Goal: Check status

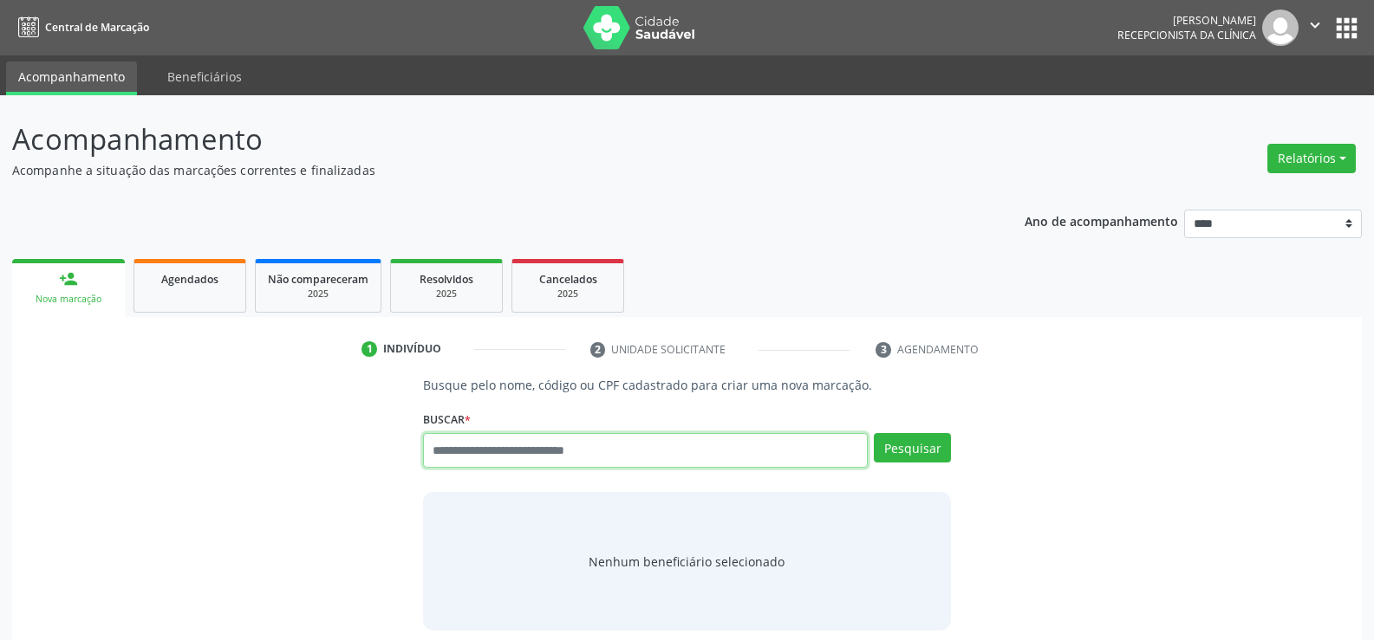
click at [439, 442] on input "text" at bounding box center [645, 450] width 445 height 35
type input "**********"
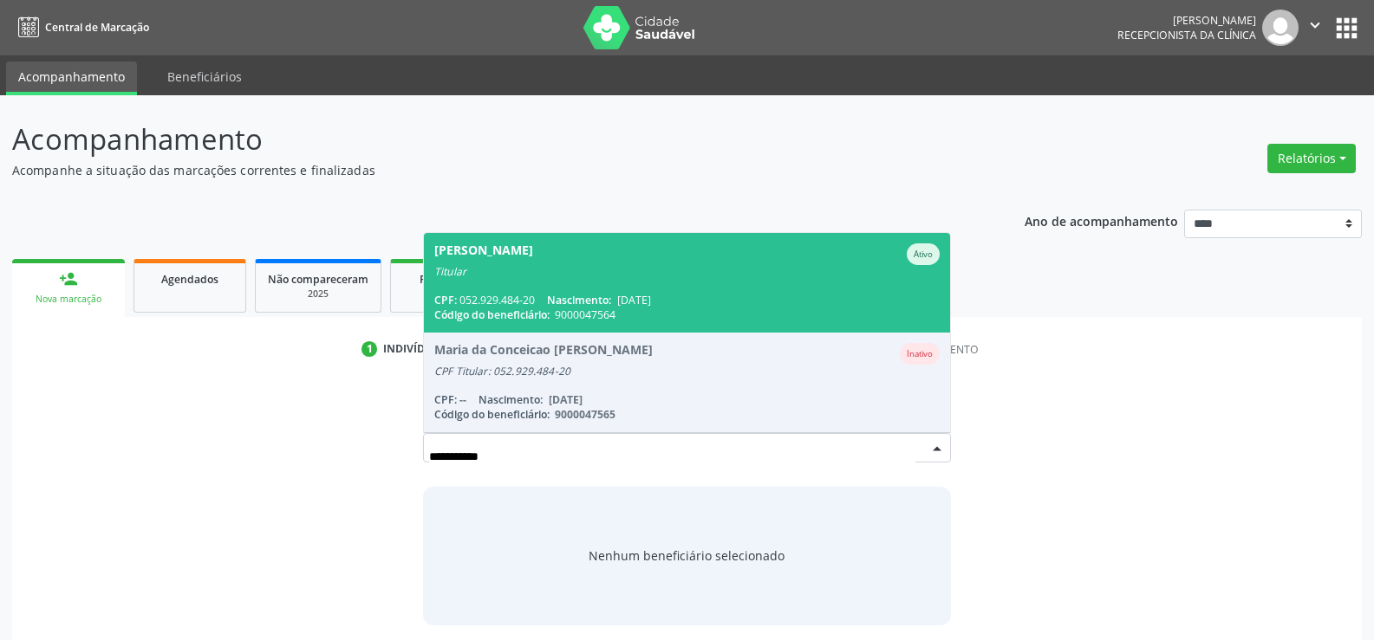
click at [492, 308] on div "Código do beneficiário: 9000047564" at bounding box center [686, 315] width 505 height 15
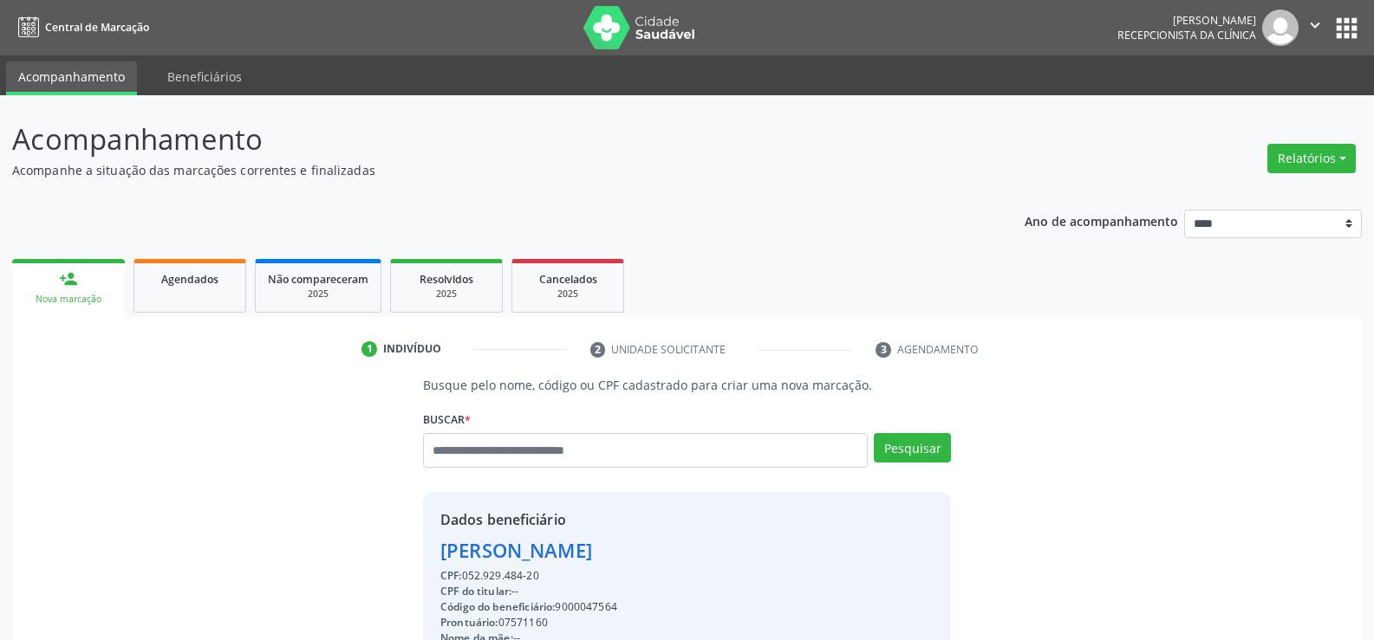
drag, startPoint x: 540, startPoint y: 575, endPoint x: 410, endPoint y: 540, distance: 134.5
click at [411, 540] on div "Busque pelo nome, código ou CPF cadastrado para criar uma nova marcação. Buscar…" at bounding box center [687, 600] width 552 height 449
copy div "Fernando Antonio Avelar Freitas CPF: 052.929.484-20"
click at [461, 462] on input "text" at bounding box center [645, 450] width 445 height 35
type input "**********"
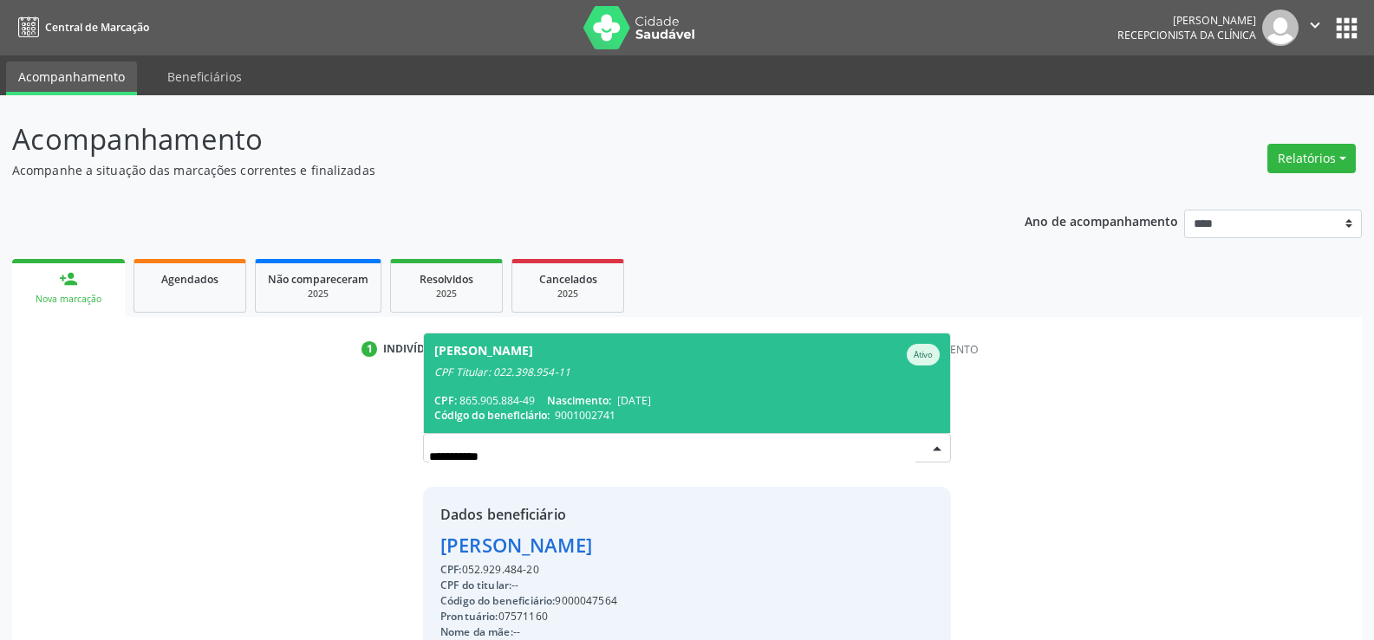
click at [465, 394] on div "CPF: 865.905.884-49 Nascimento: 21/10/1975" at bounding box center [686, 400] width 505 height 15
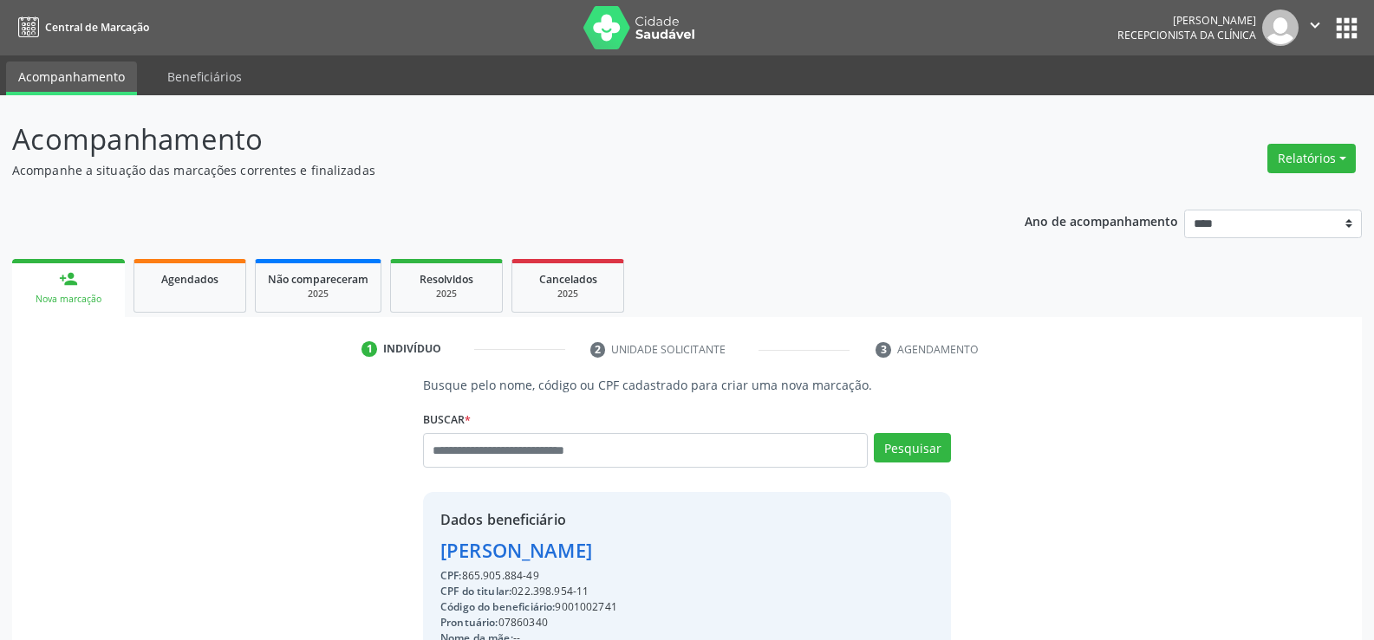
drag, startPoint x: 542, startPoint y: 575, endPoint x: 400, endPoint y: 540, distance: 145.7
click at [400, 540] on div "Busque pelo nome, código ou CPF cadastrado para criar uma nova marcação. Buscar…" at bounding box center [686, 600] width 1325 height 449
copy div "Fabiana de Almeida Rosas Andrade CPF: 865.905.884-49"
